Goal: Information Seeking & Learning: Learn about a topic

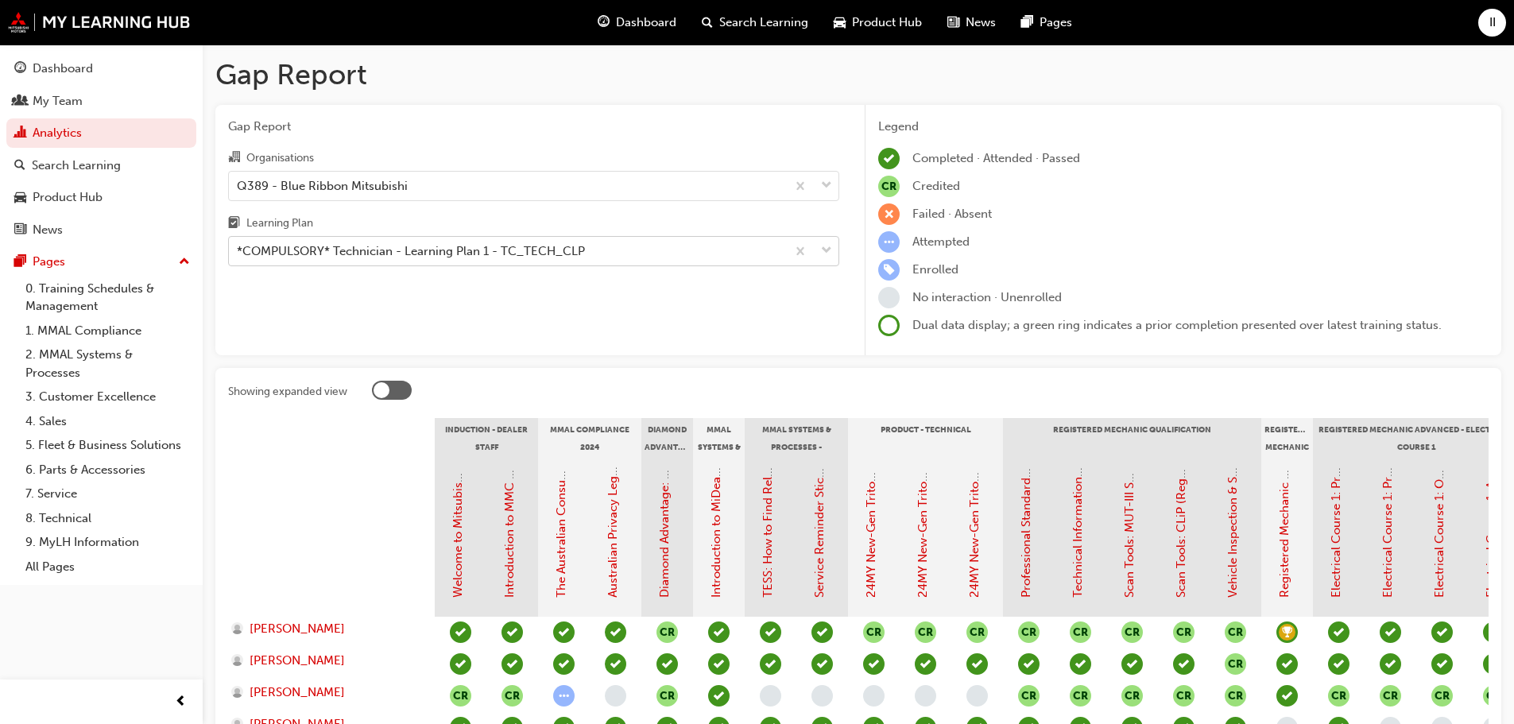
click at [827, 250] on span "down-icon" at bounding box center [826, 251] width 11 height 21
click at [238, 250] on input "Learning Plan *COMPULSORY* Technician - Learning Plan 1 - TC_TECH_CLP" at bounding box center [238, 251] width 2 height 14
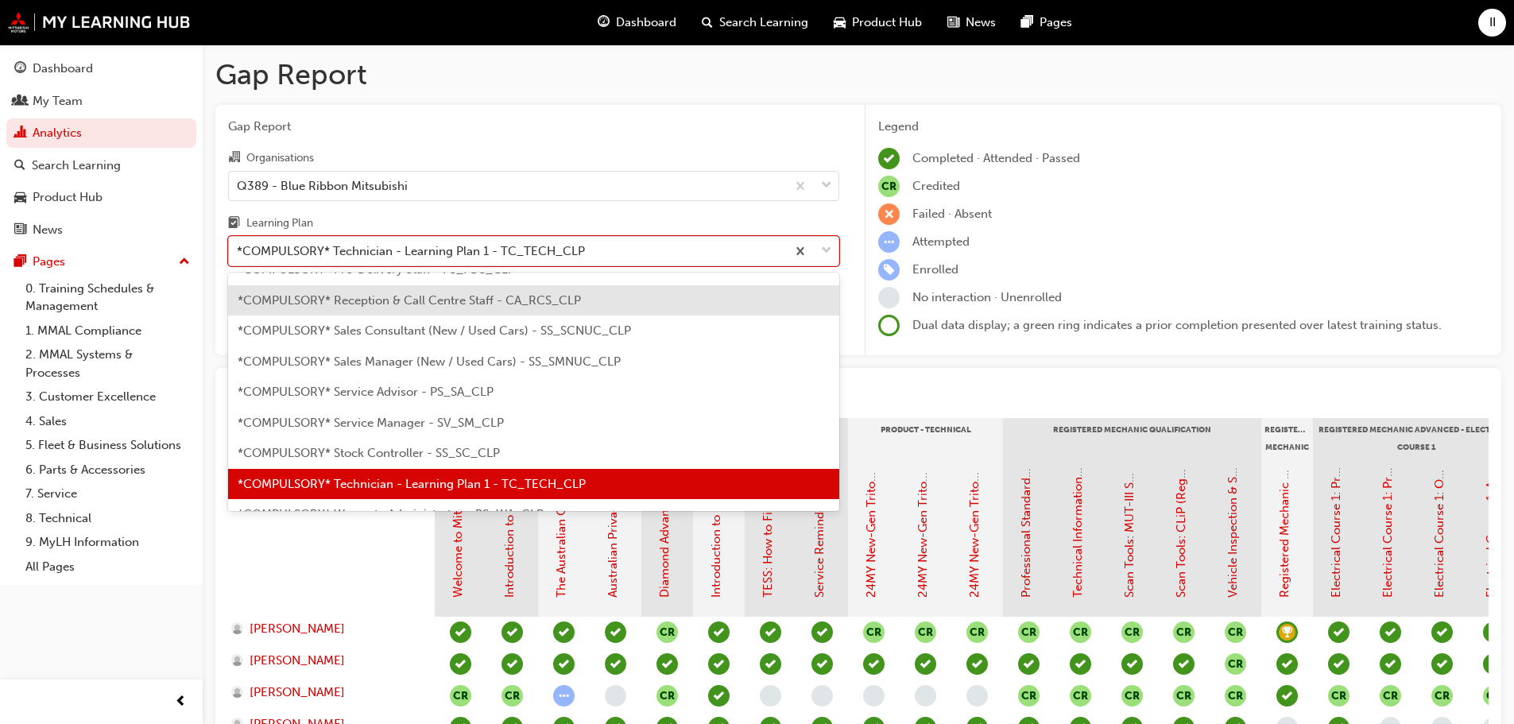
scroll to position [477, 0]
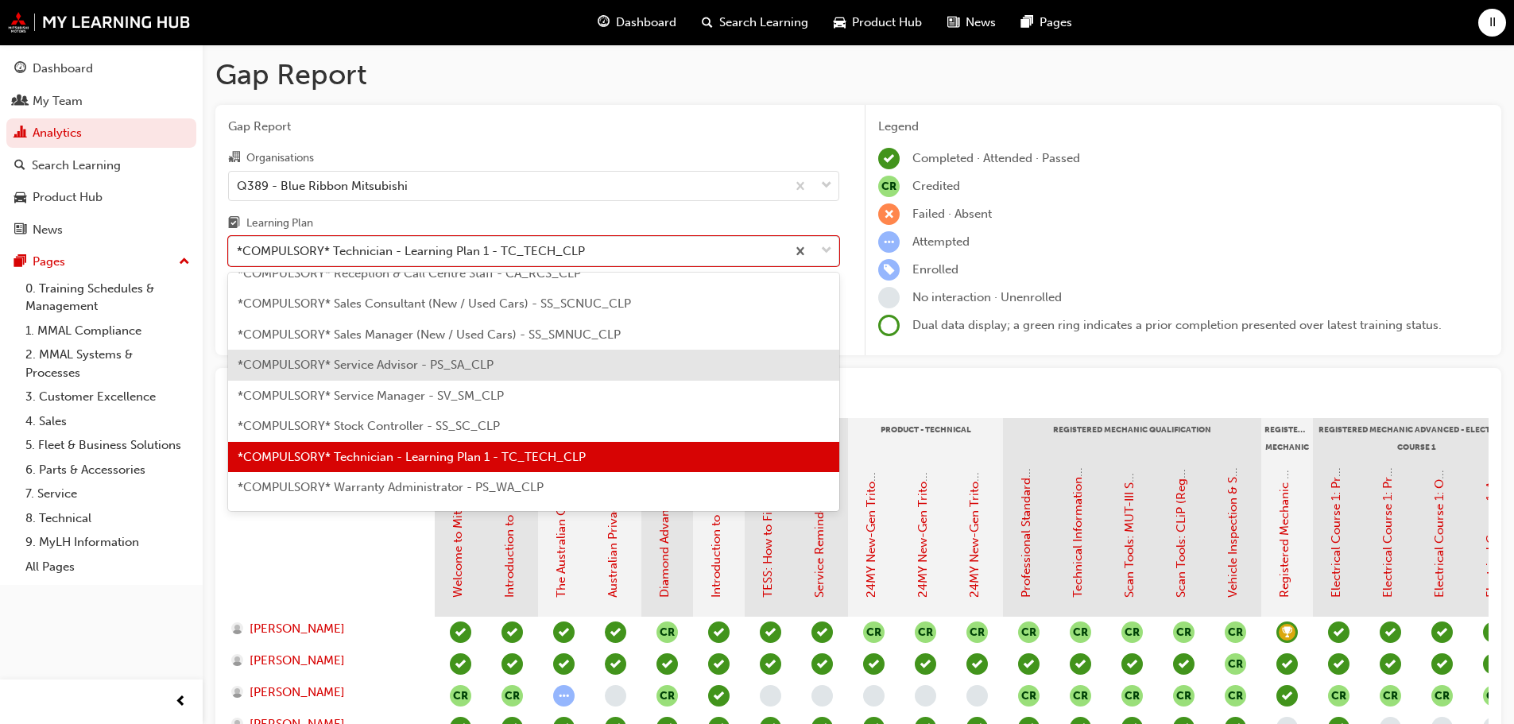
click at [451, 358] on span "*COMPULSORY* Service Advisor - PS_SA_CLP" at bounding box center [366, 365] width 256 height 14
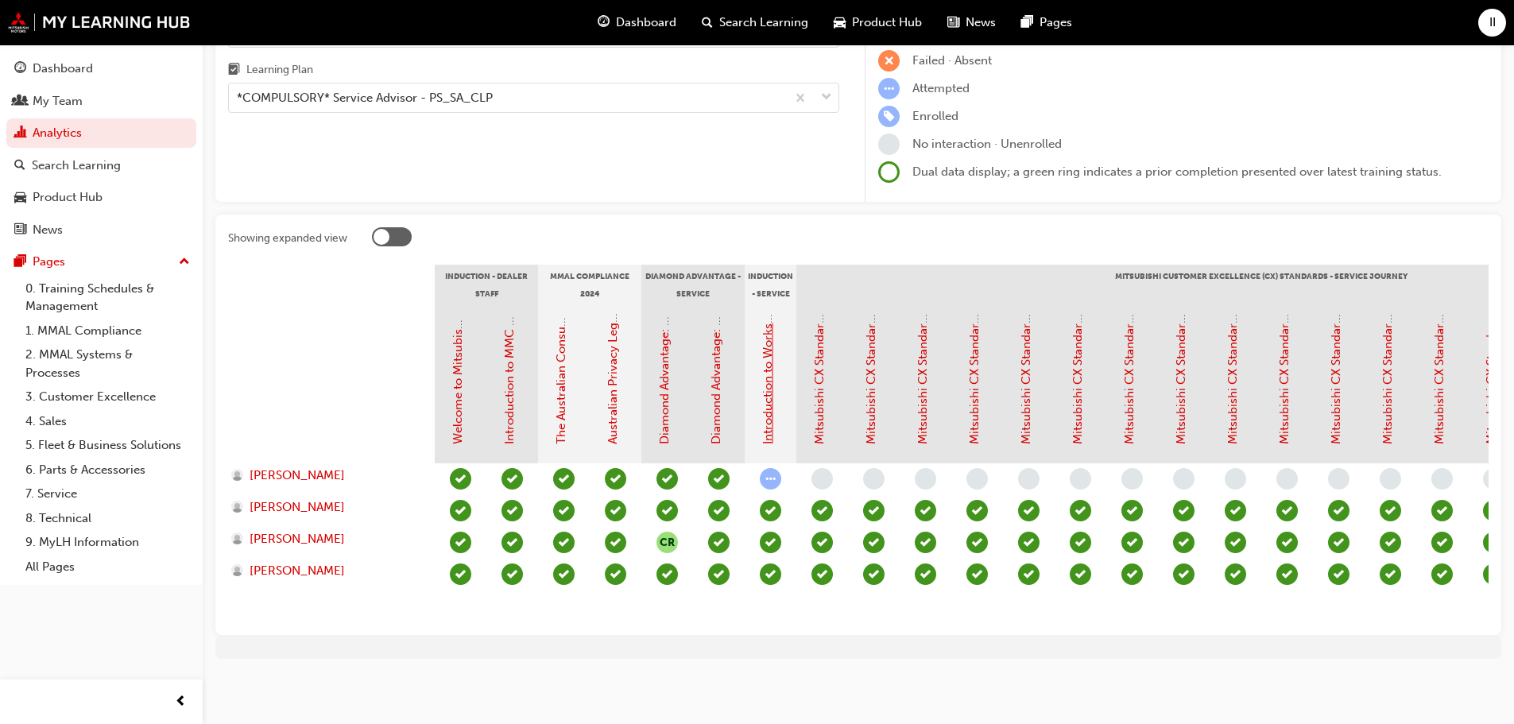
click at [767, 346] on link "Introduction to Workshop Operations (Service Advisor)" at bounding box center [768, 293] width 14 height 302
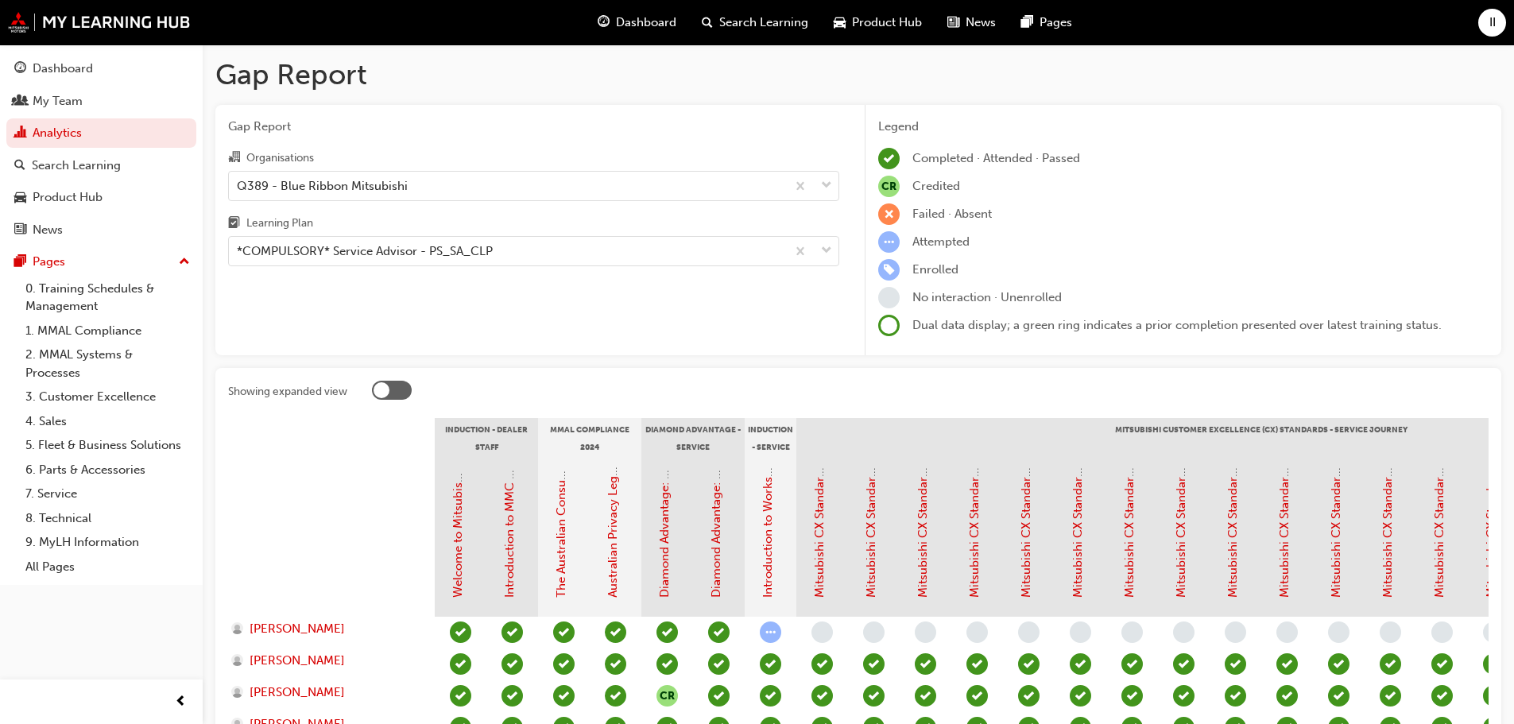
scroll to position [159, 0]
